Goal: Book appointment/travel/reservation

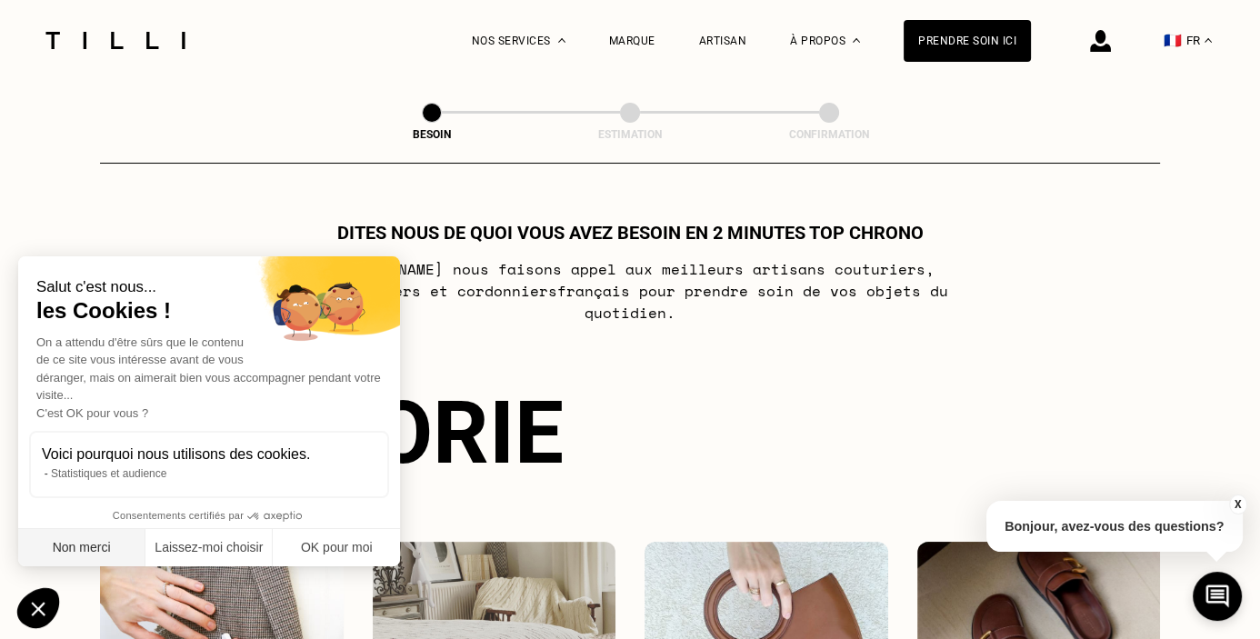
click at [65, 532] on button "Non merci" at bounding box center [81, 548] width 127 height 38
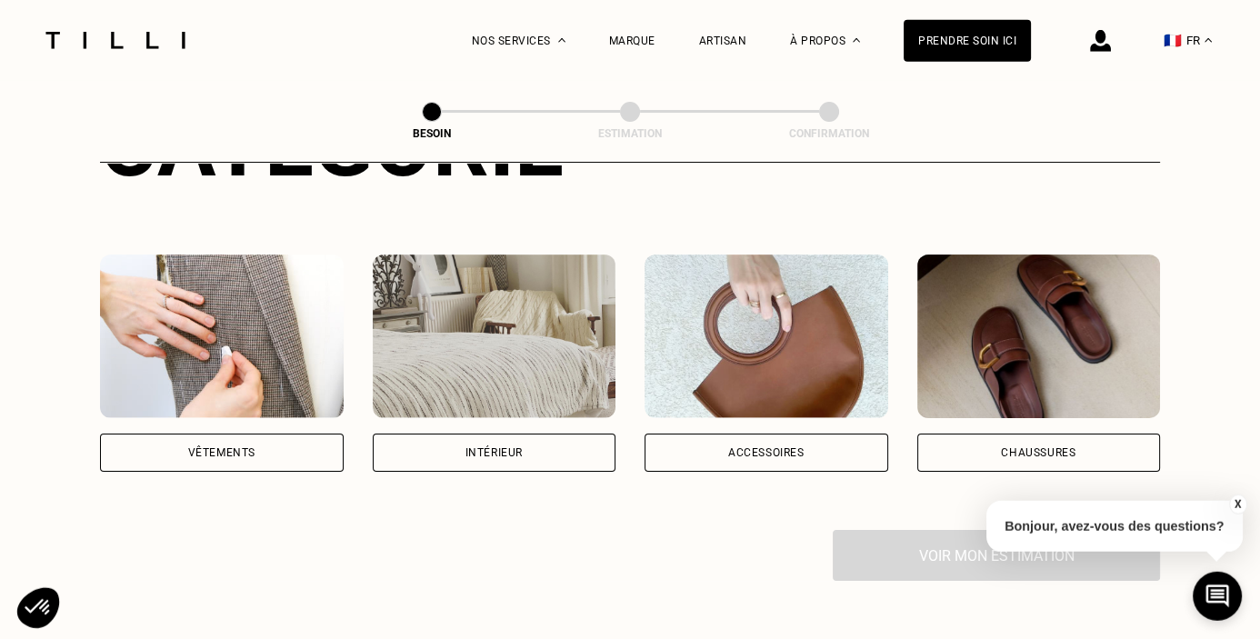
scroll to position [286, 0]
click at [430, 442] on div "Intérieur" at bounding box center [495, 454] width 244 height 38
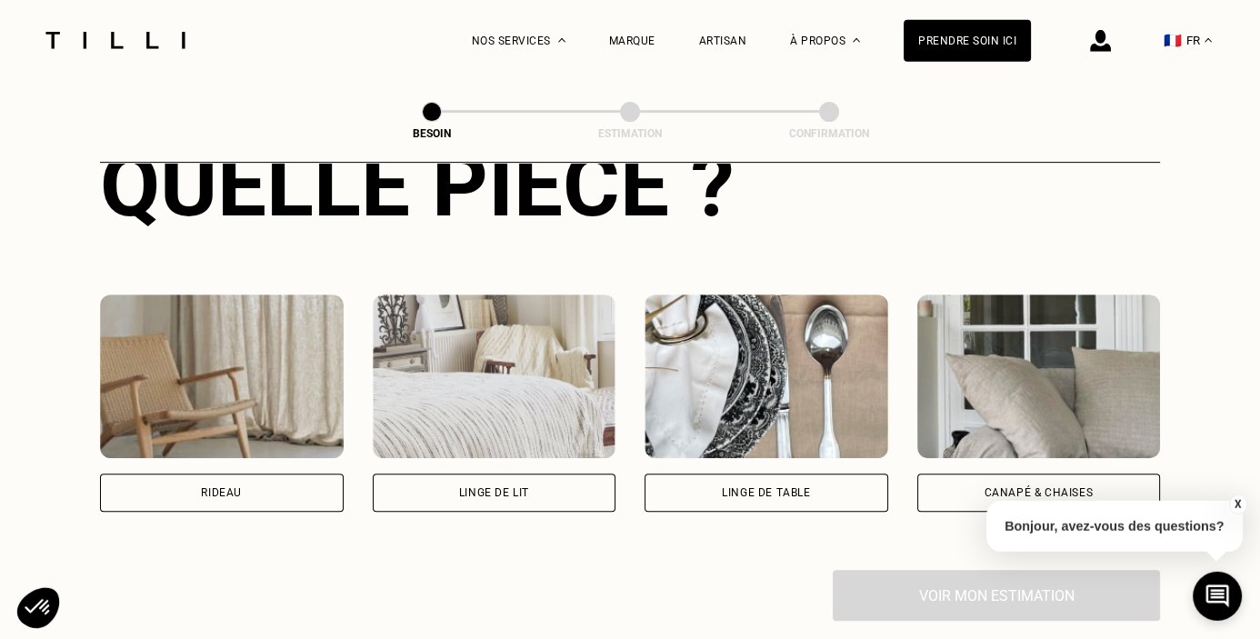
scroll to position [748, 0]
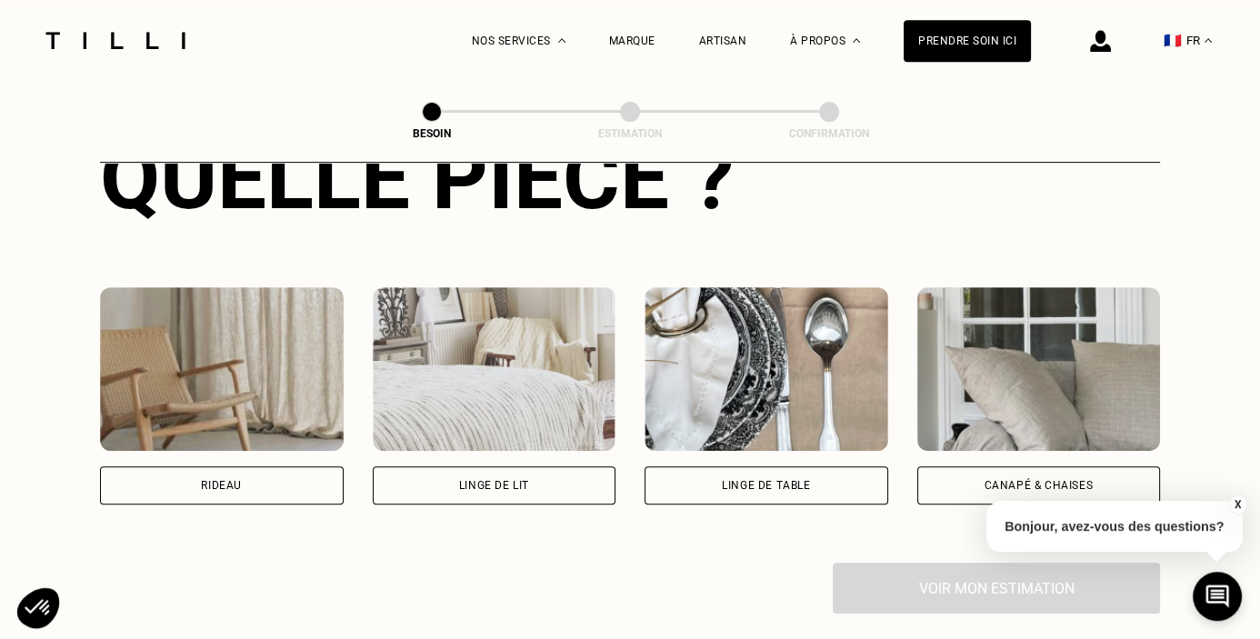
click at [235, 480] on div "Rideau" at bounding box center [221, 485] width 41 height 11
select select "FR"
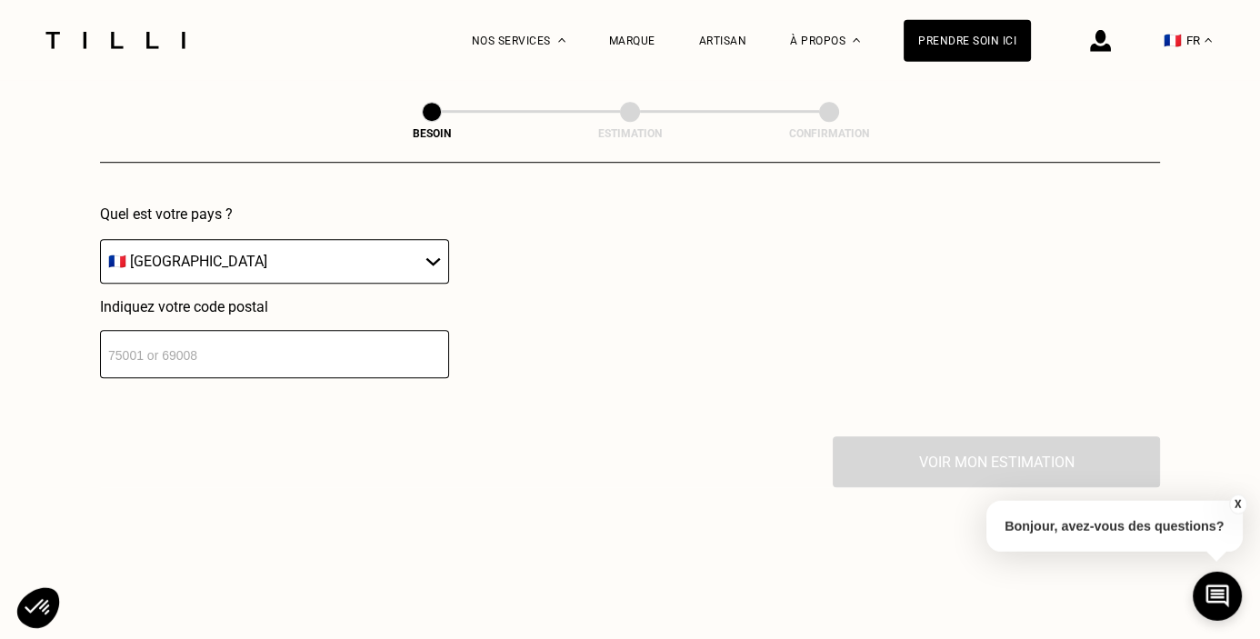
scroll to position [1286, 0]
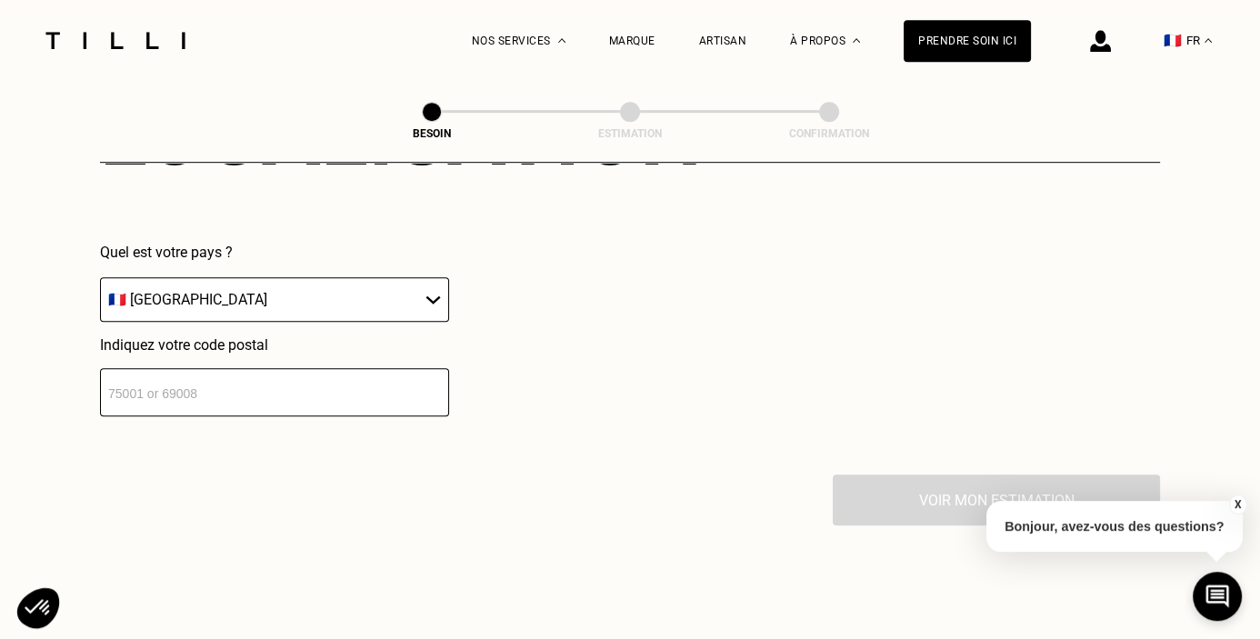
click at [100, 277] on select "🇩🇪 [GEOGRAPHIC_DATA] 🇦🇹 [GEOGRAPHIC_DATA] 🇧🇪 [GEOGRAPHIC_DATA] 🇧🇬 Bulgarie 🇨🇾 C…" at bounding box center [274, 299] width 349 height 45
click at [245, 279] on select "🇩🇪 [GEOGRAPHIC_DATA] 🇦🇹 [GEOGRAPHIC_DATA] 🇧🇪 [GEOGRAPHIC_DATA] 🇧🇬 Bulgarie 🇨🇾 C…" at bounding box center [274, 299] width 349 height 45
click at [219, 379] on input "number" at bounding box center [274, 392] width 349 height 48
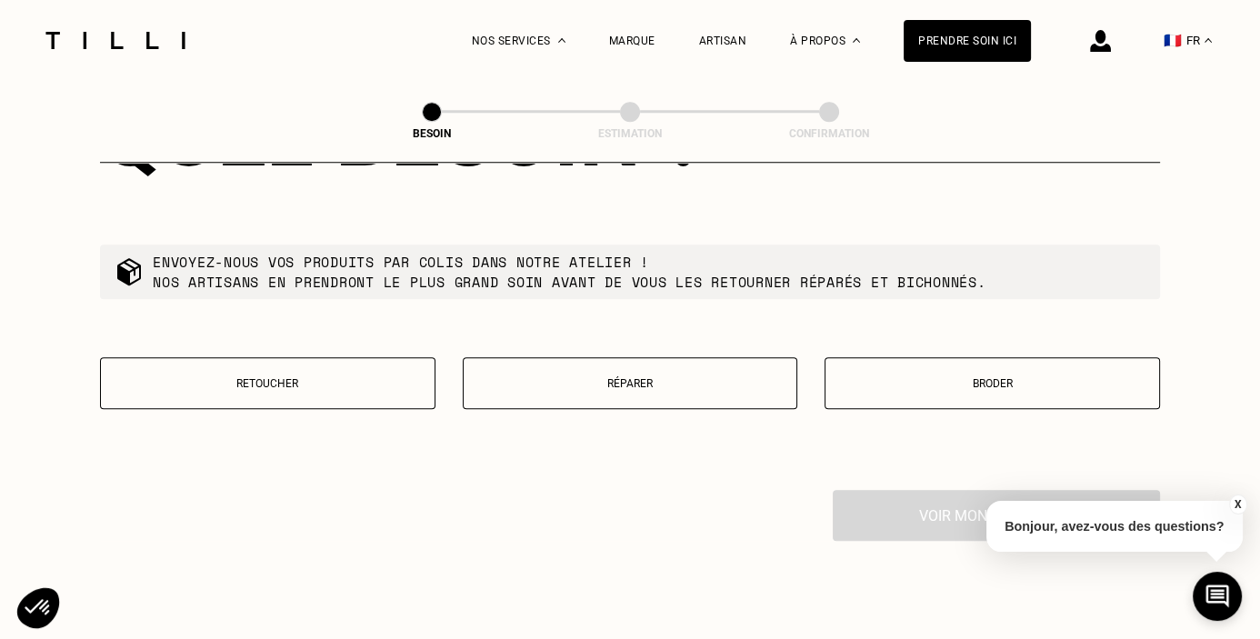
scroll to position [1829, 0]
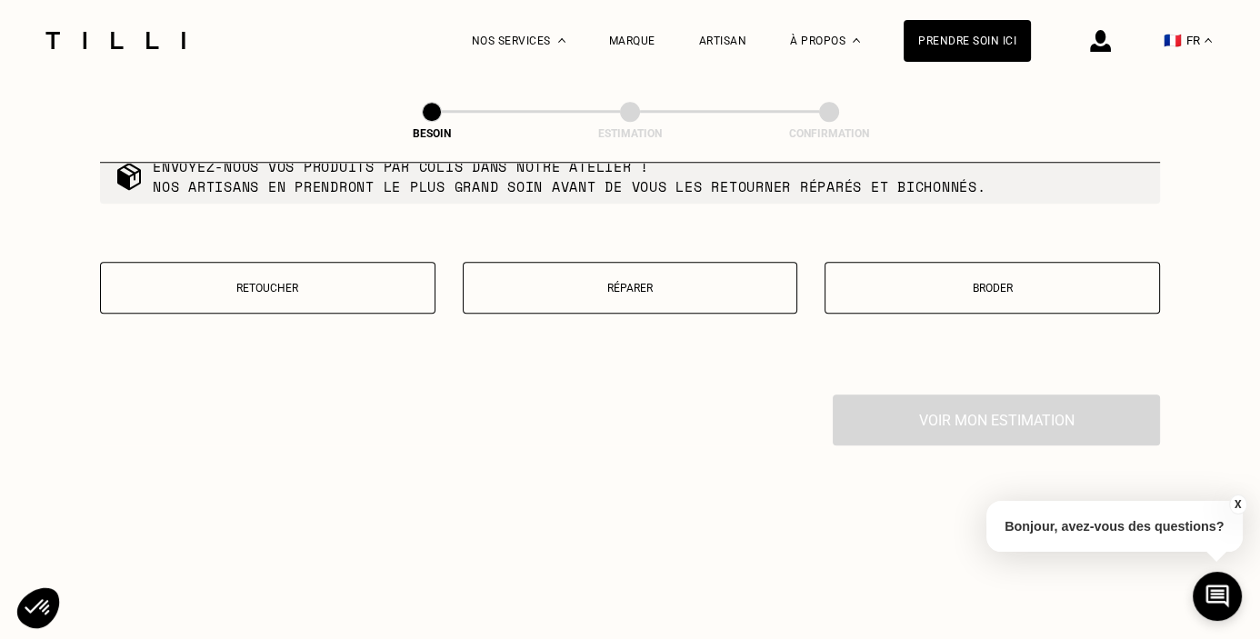
type input "42510"
click at [909, 286] on button "Broder" at bounding box center [992, 288] width 335 height 52
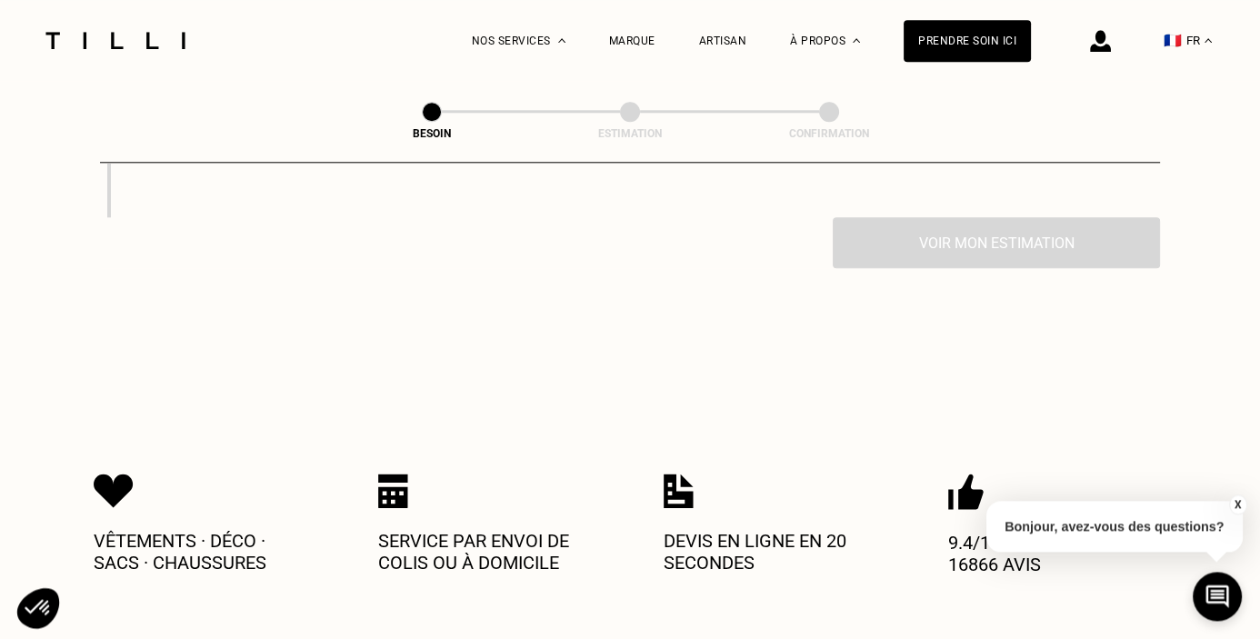
scroll to position [2009, 0]
